Goal: Task Accomplishment & Management: Manage account settings

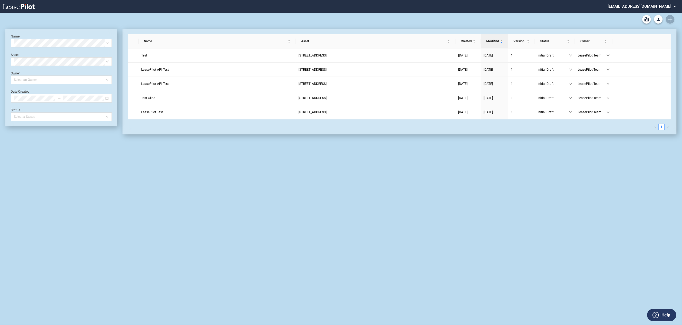
click at [643, 9] on md-select "admin@leasepilot.co Super Admin Area Admin Area Settings Sign Out" at bounding box center [643, 6] width 73 height 12
click at [640, 14] on div "Super Admin Area" at bounding box center [648, 14] width 30 height 5
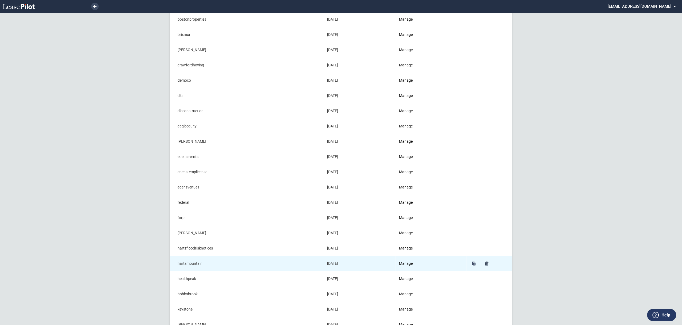
scroll to position [107, 0]
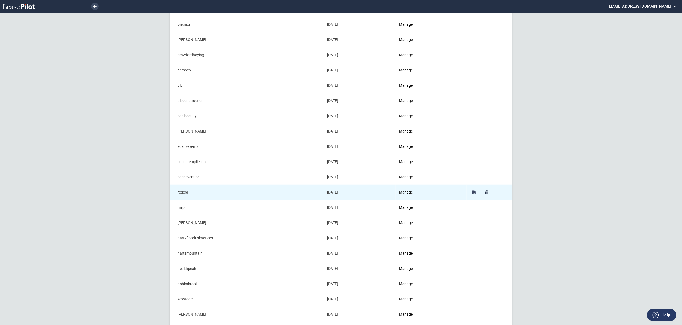
click at [418, 191] on td "Manage" at bounding box center [430, 191] width 71 height 15
click at [412, 194] on link "Manage" at bounding box center [406, 192] width 14 height 4
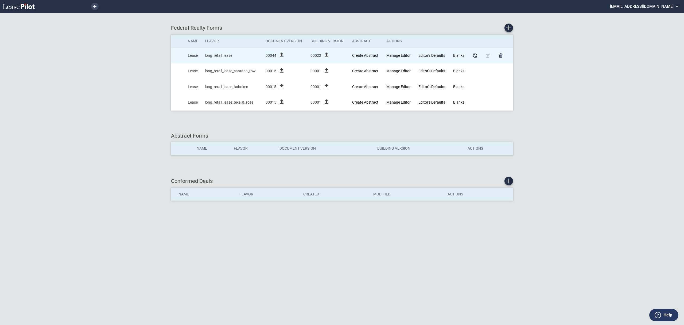
click at [282, 55] on icon "file_upload" at bounding box center [282, 55] width 6 height 6
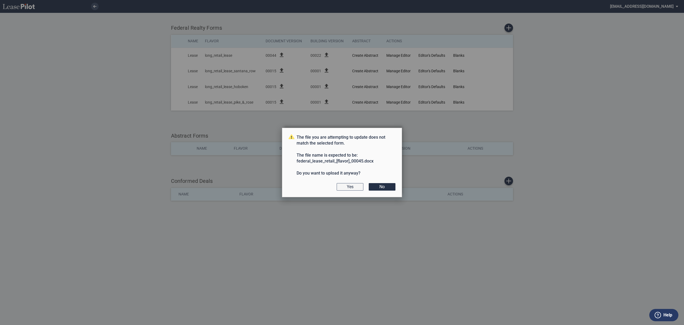
click at [355, 187] on button "Yes" at bounding box center [350, 186] width 27 height 7
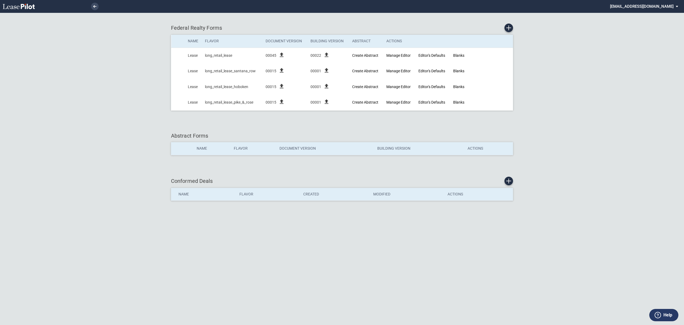
click at [653, 3] on md-select "[EMAIL_ADDRESS][DOMAIN_NAME] Super Admin Area Admin Area Settings Sign Out" at bounding box center [646, 6] width 73 height 12
click at [647, 39] on div "Sign Out" at bounding box center [643, 39] width 14 height 5
